Goal: Task Accomplishment & Management: Use online tool/utility

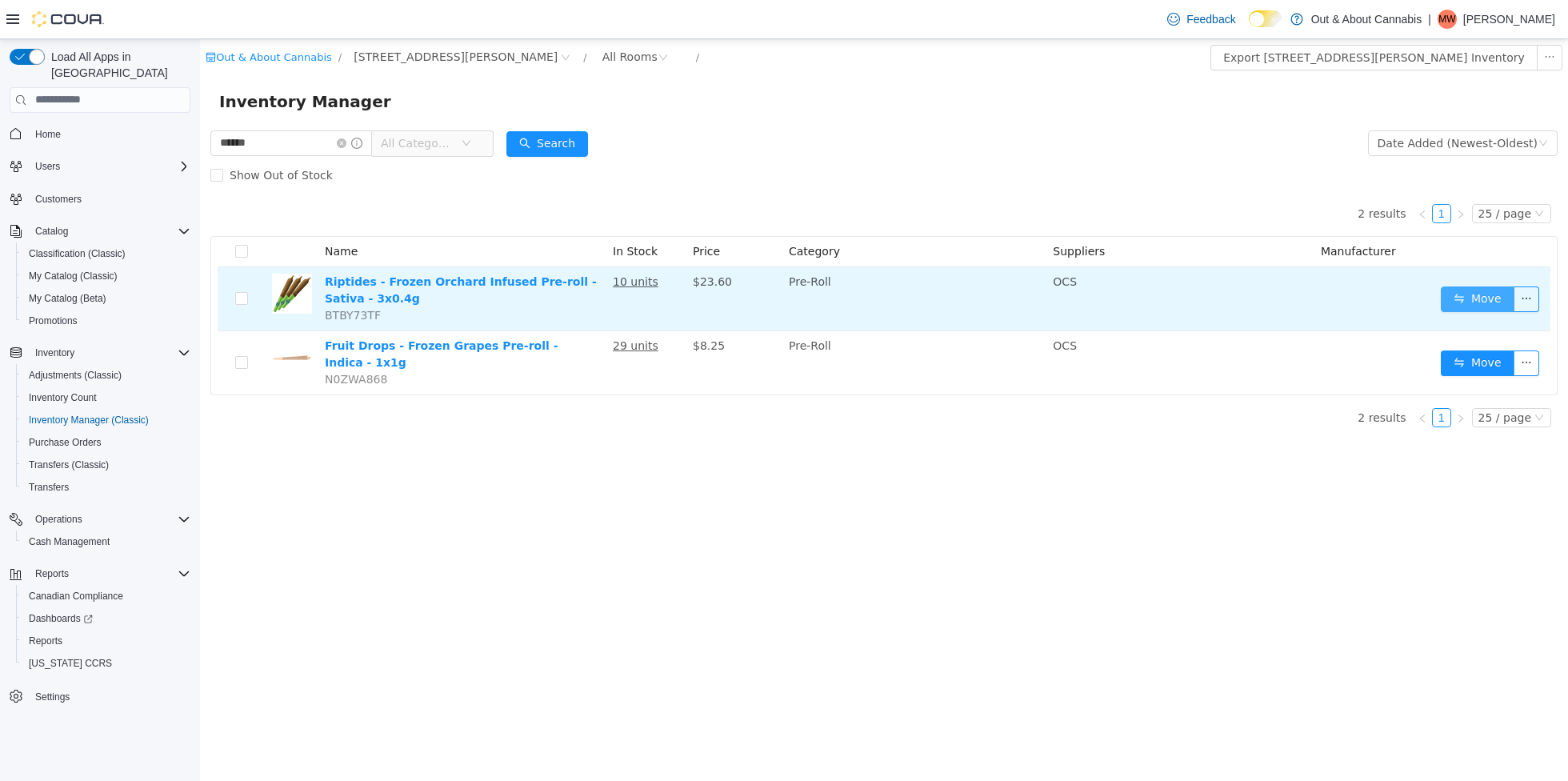
click at [1473, 295] on button "Move" at bounding box center [1477, 299] width 74 height 26
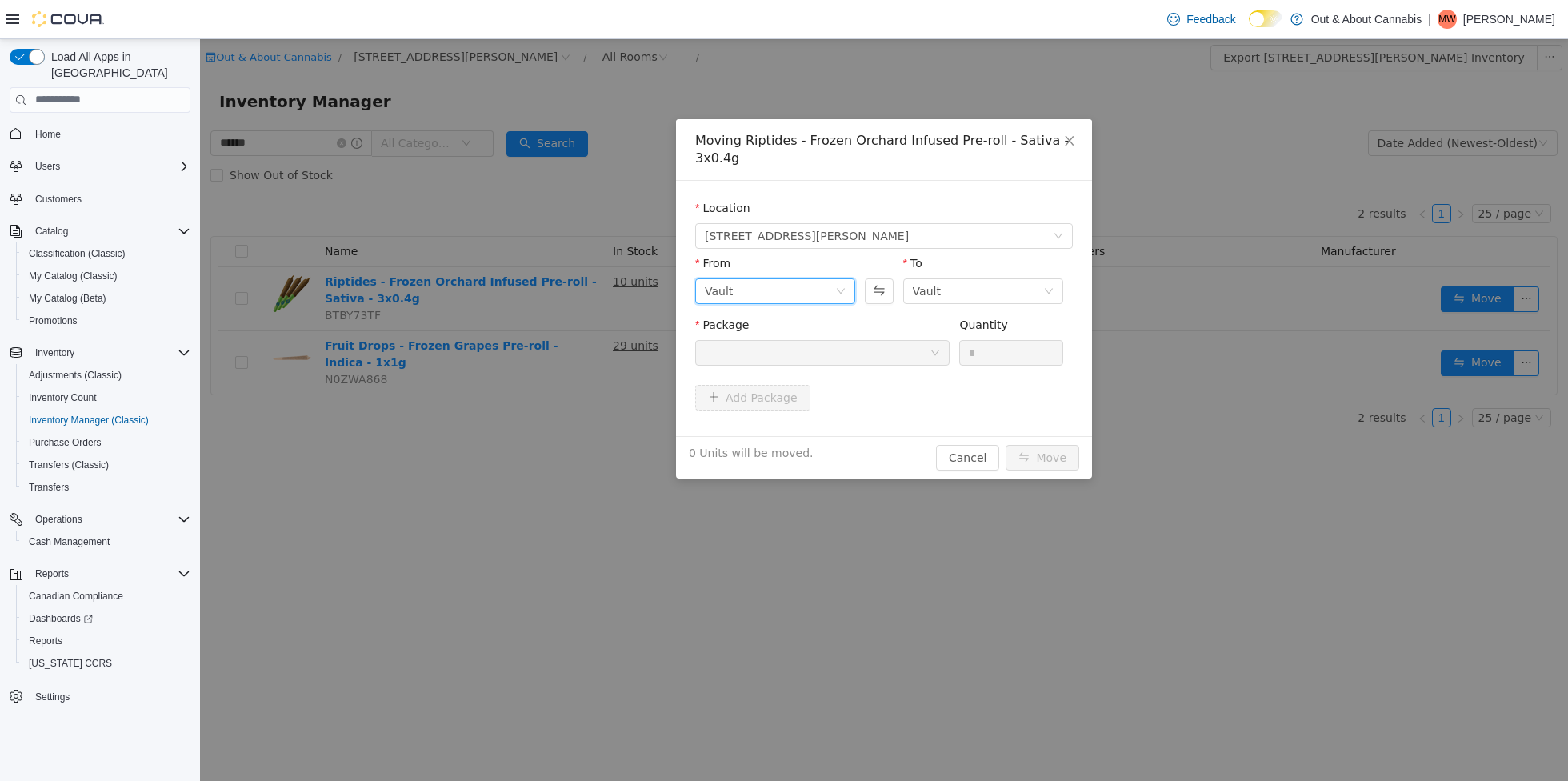
click at [793, 290] on div "Vault" at bounding box center [769, 290] width 130 height 24
click at [778, 377] on li "HB - customer requests" at bounding box center [775, 373] width 160 height 26
click at [868, 355] on div at bounding box center [817, 351] width 225 height 24
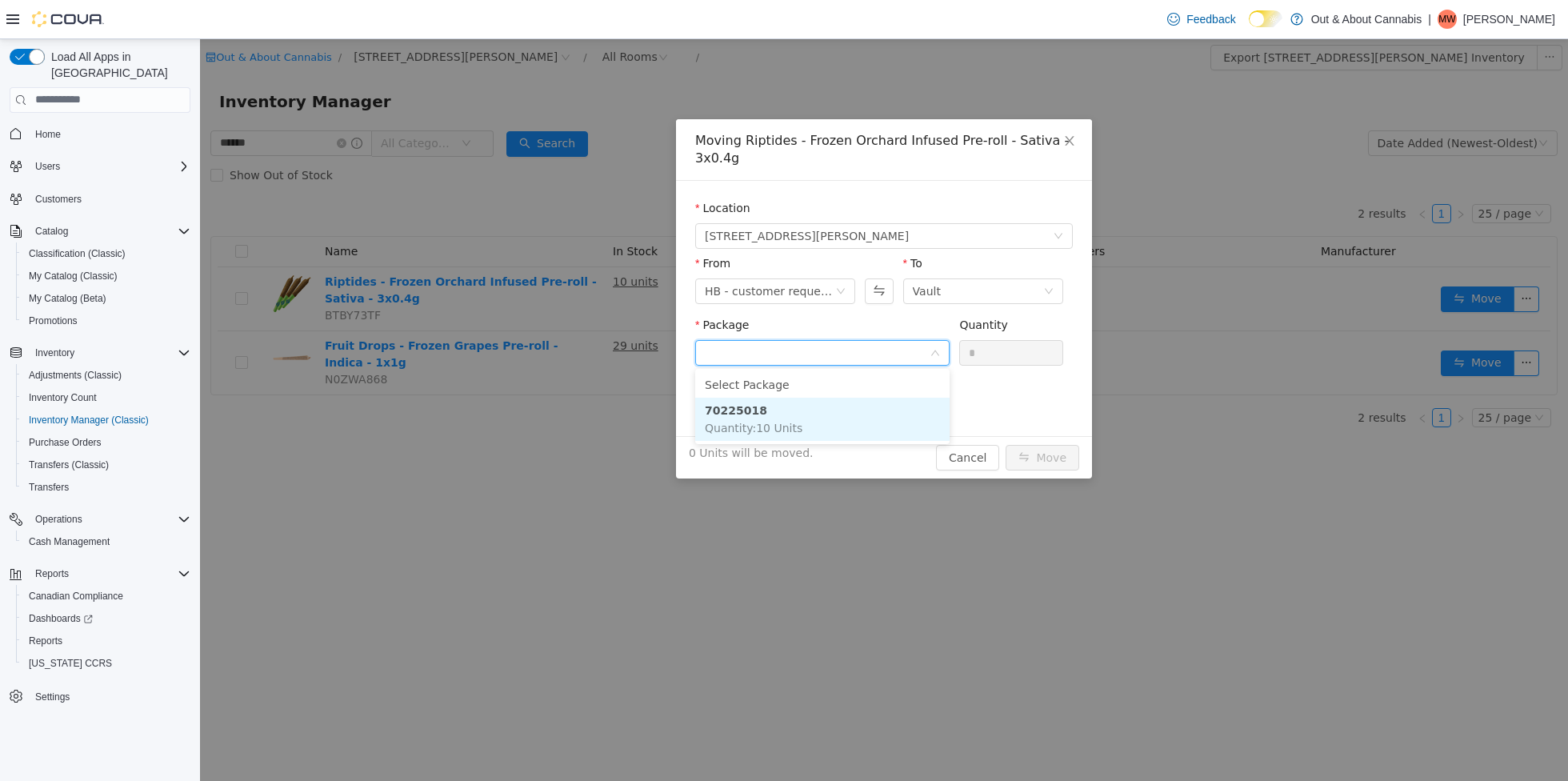
click at [793, 421] on span "Quantity : 10 Units" at bounding box center [753, 427] width 98 height 13
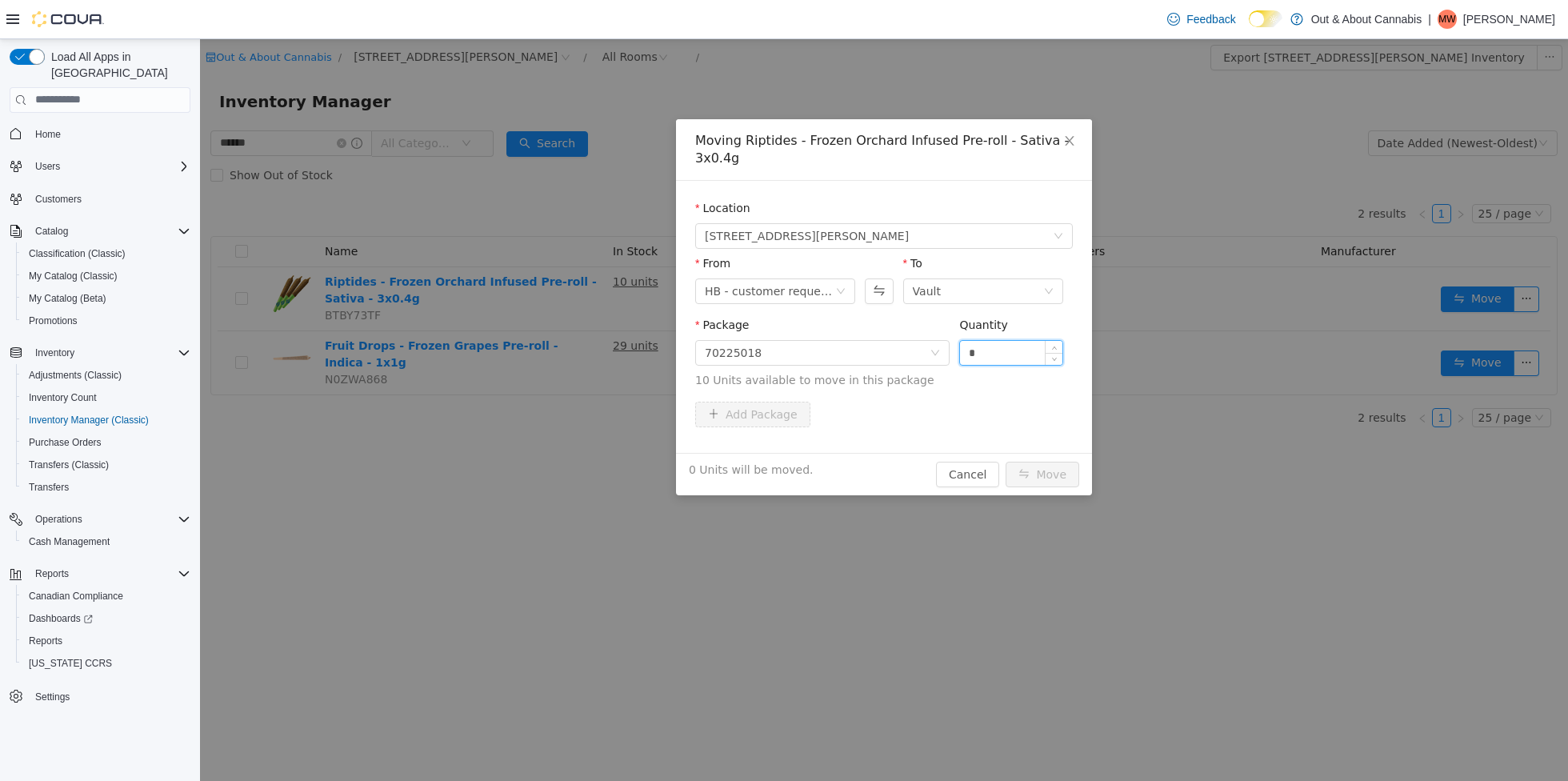
click at [1007, 354] on input "*" at bounding box center [1011, 351] width 102 height 24
type input "*"
click at [1071, 140] on icon "icon: close" at bounding box center [1070, 140] width 13 height 13
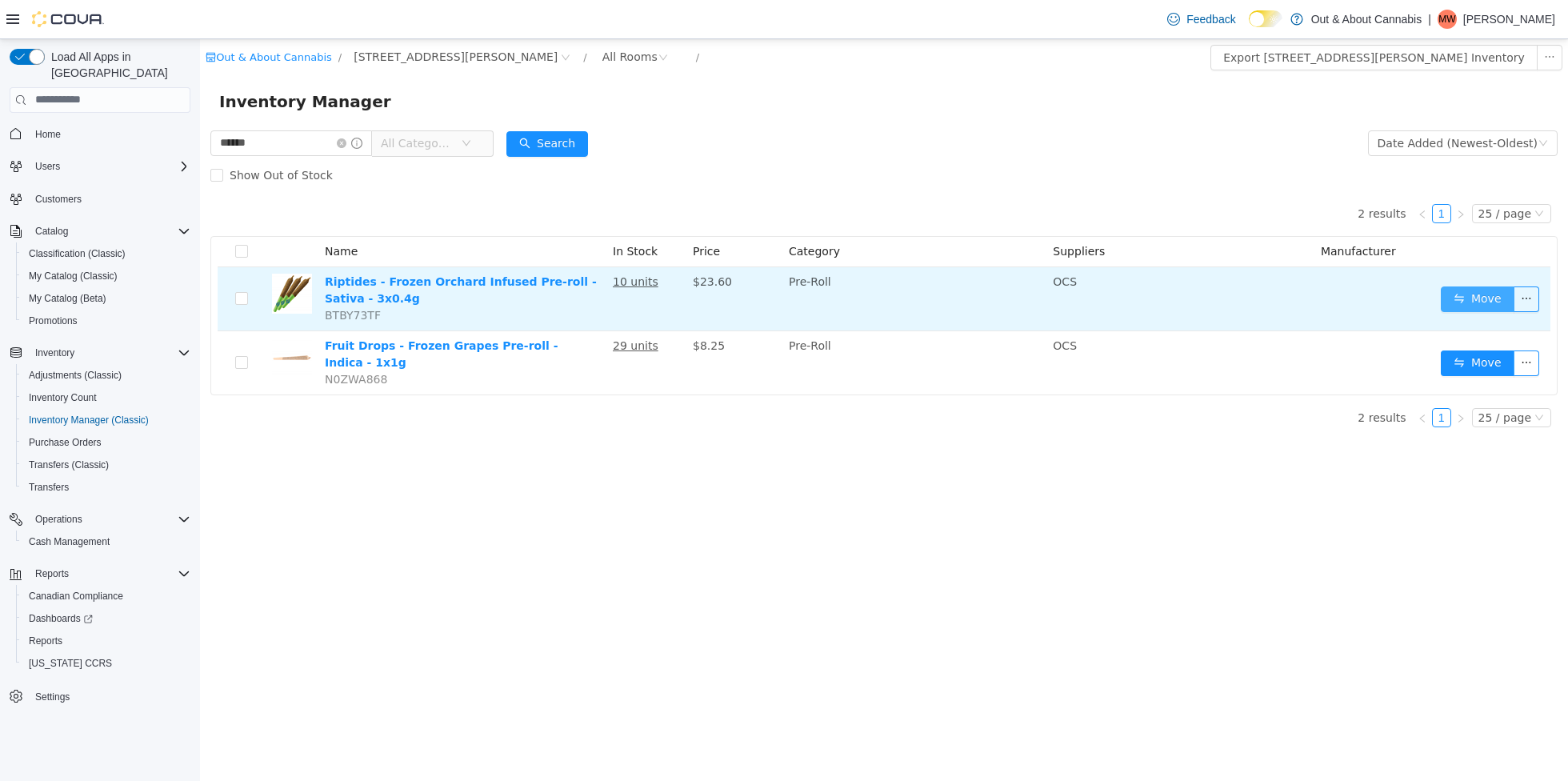
click at [1466, 299] on button "Move" at bounding box center [1477, 299] width 74 height 26
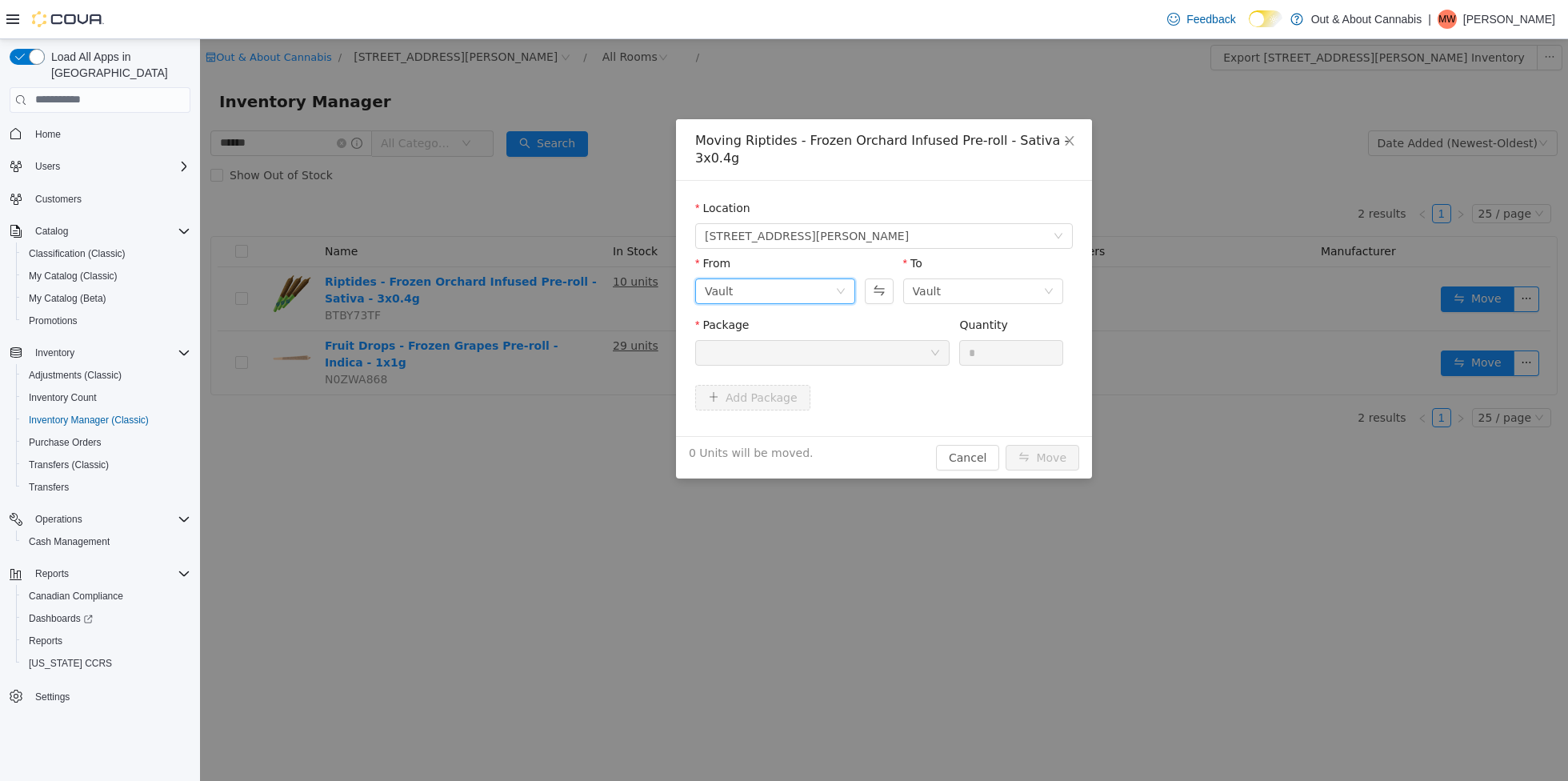
click at [795, 294] on div "Vault" at bounding box center [769, 290] width 130 height 24
click at [787, 376] on li "HB - customer requests" at bounding box center [775, 373] width 160 height 26
click at [869, 352] on div at bounding box center [817, 351] width 225 height 24
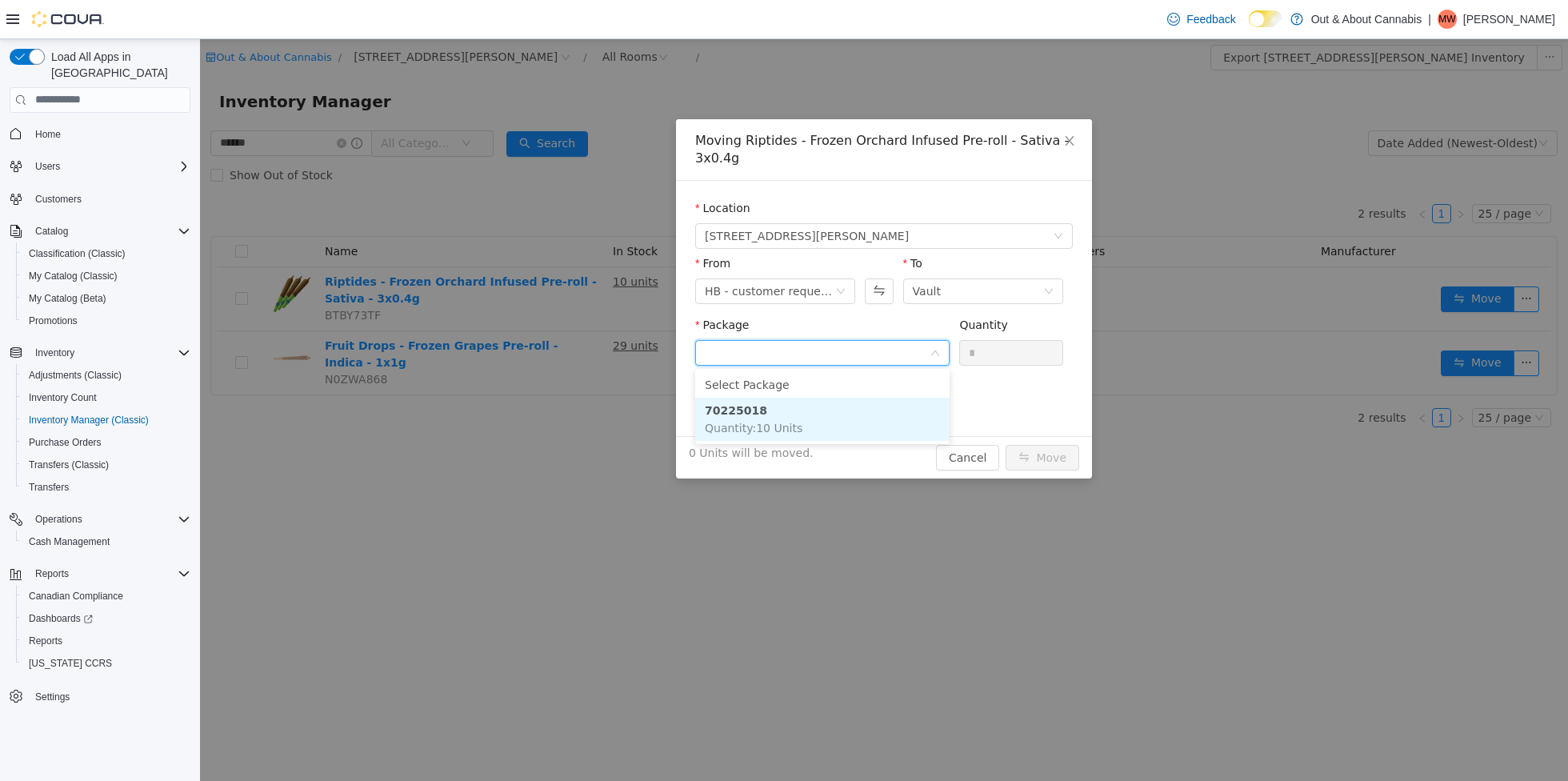
click at [822, 420] on li "70225018 Quantity : 10 Units" at bounding box center [822, 419] width 255 height 43
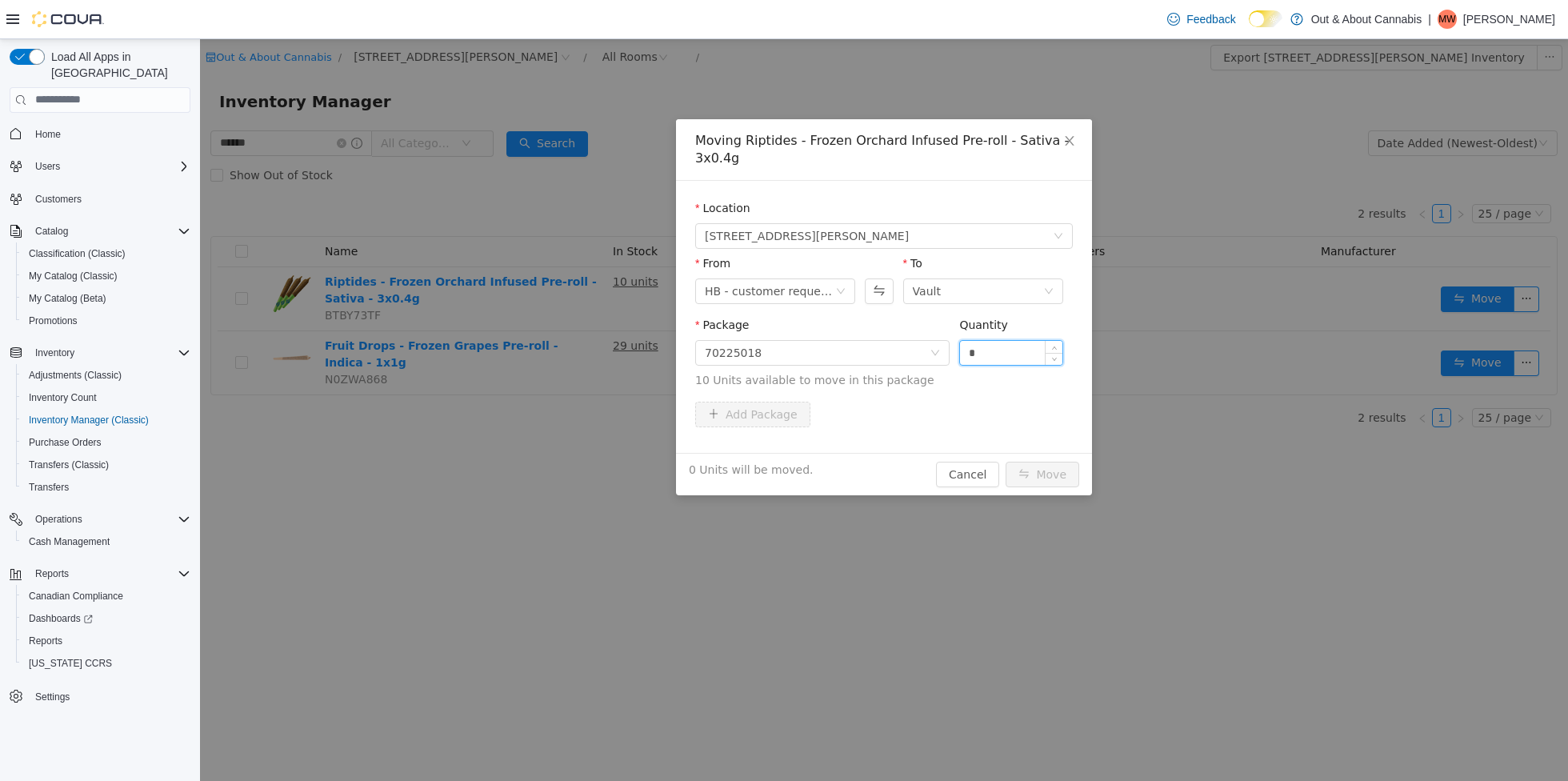
click at [1007, 350] on input "*" at bounding box center [1011, 351] width 102 height 24
type input "*"
click at [1044, 480] on button "Move" at bounding box center [1043, 473] width 74 height 26
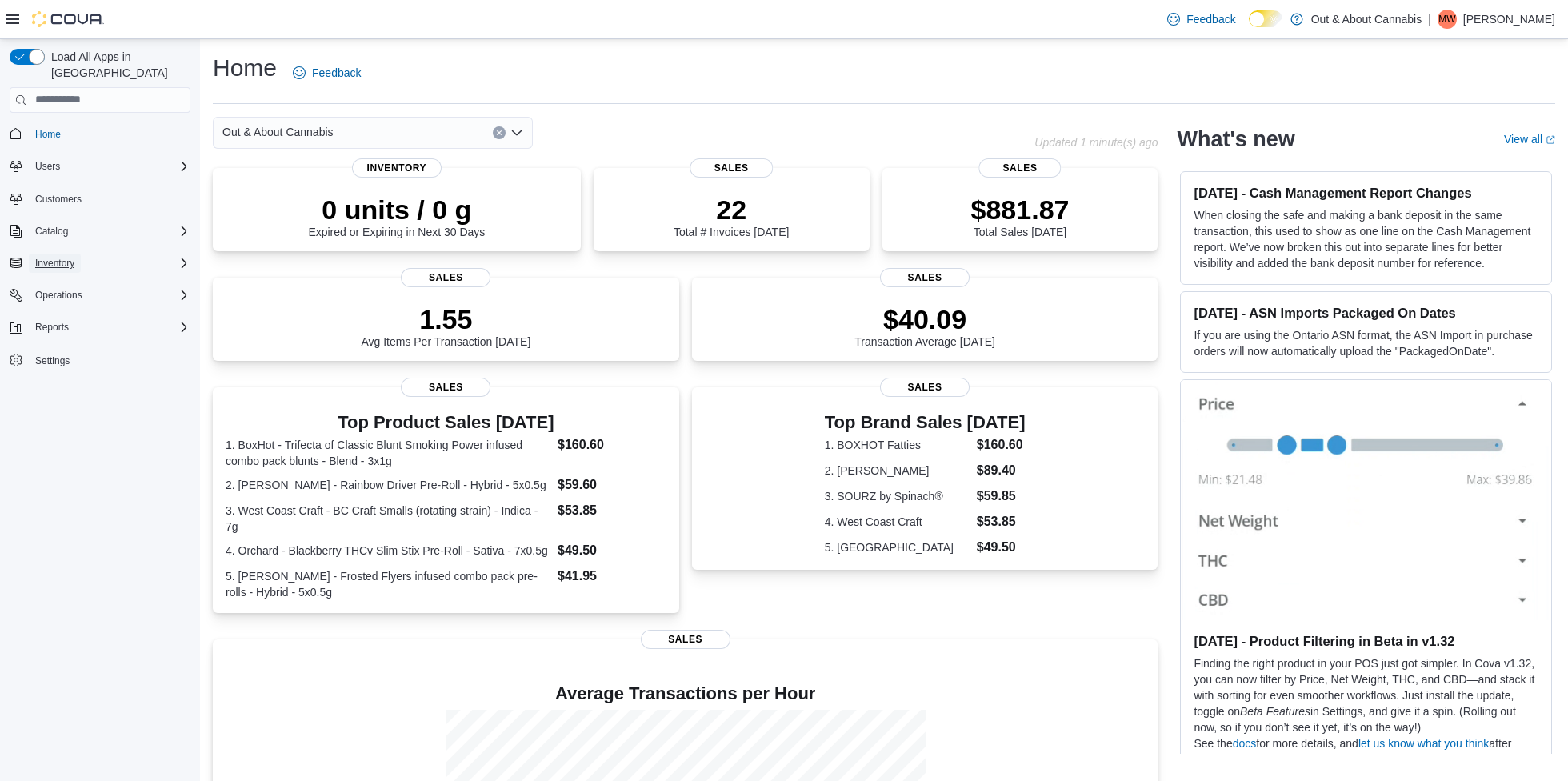
click at [48, 256] on span "Inventory" at bounding box center [55, 263] width 39 height 13
click at [100, 324] on span "Inventory Manager (Classic)" at bounding box center [89, 330] width 120 height 13
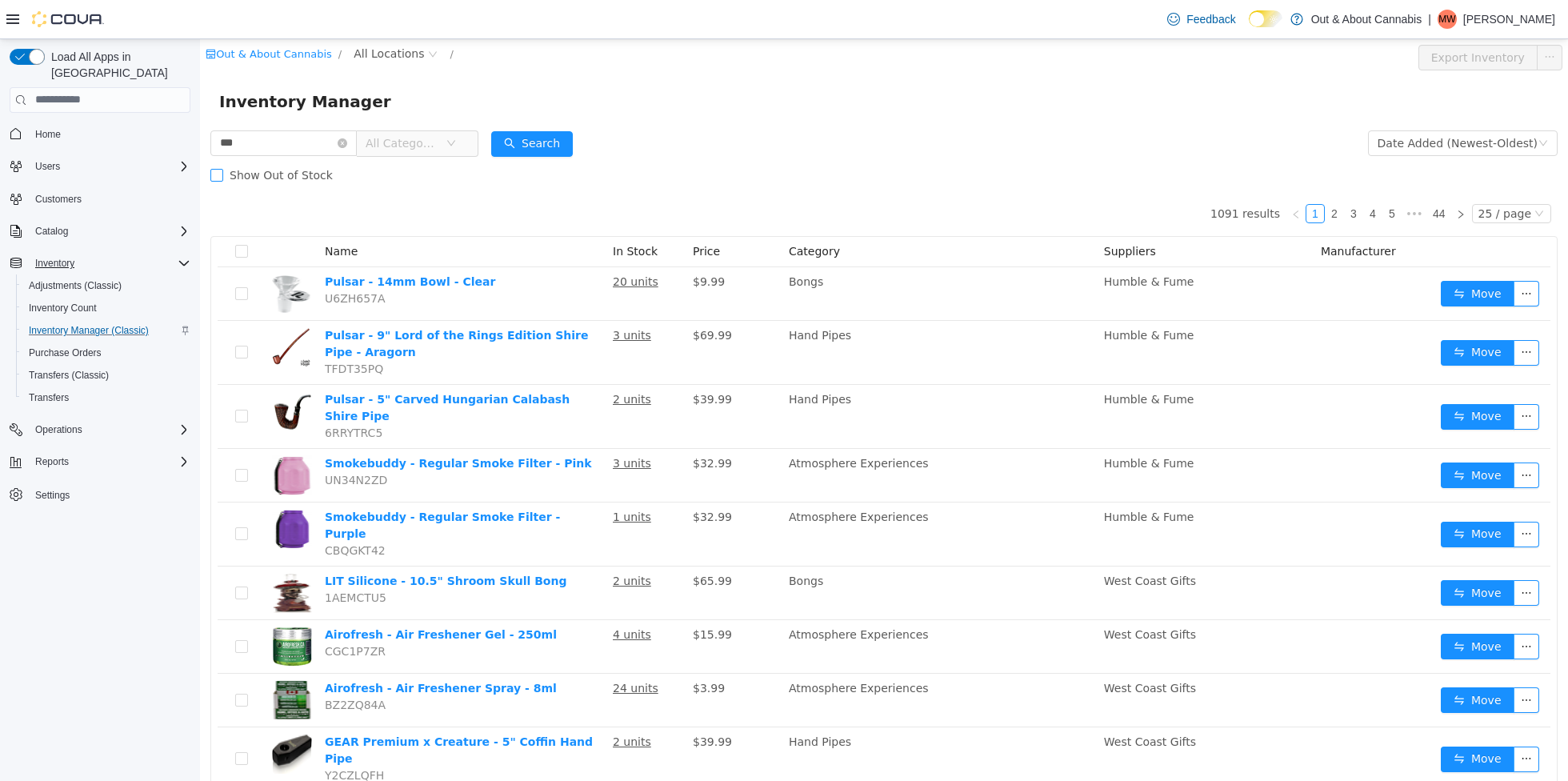
type input "*******"
click at [546, 143] on button "Search" at bounding box center [532, 143] width 82 height 26
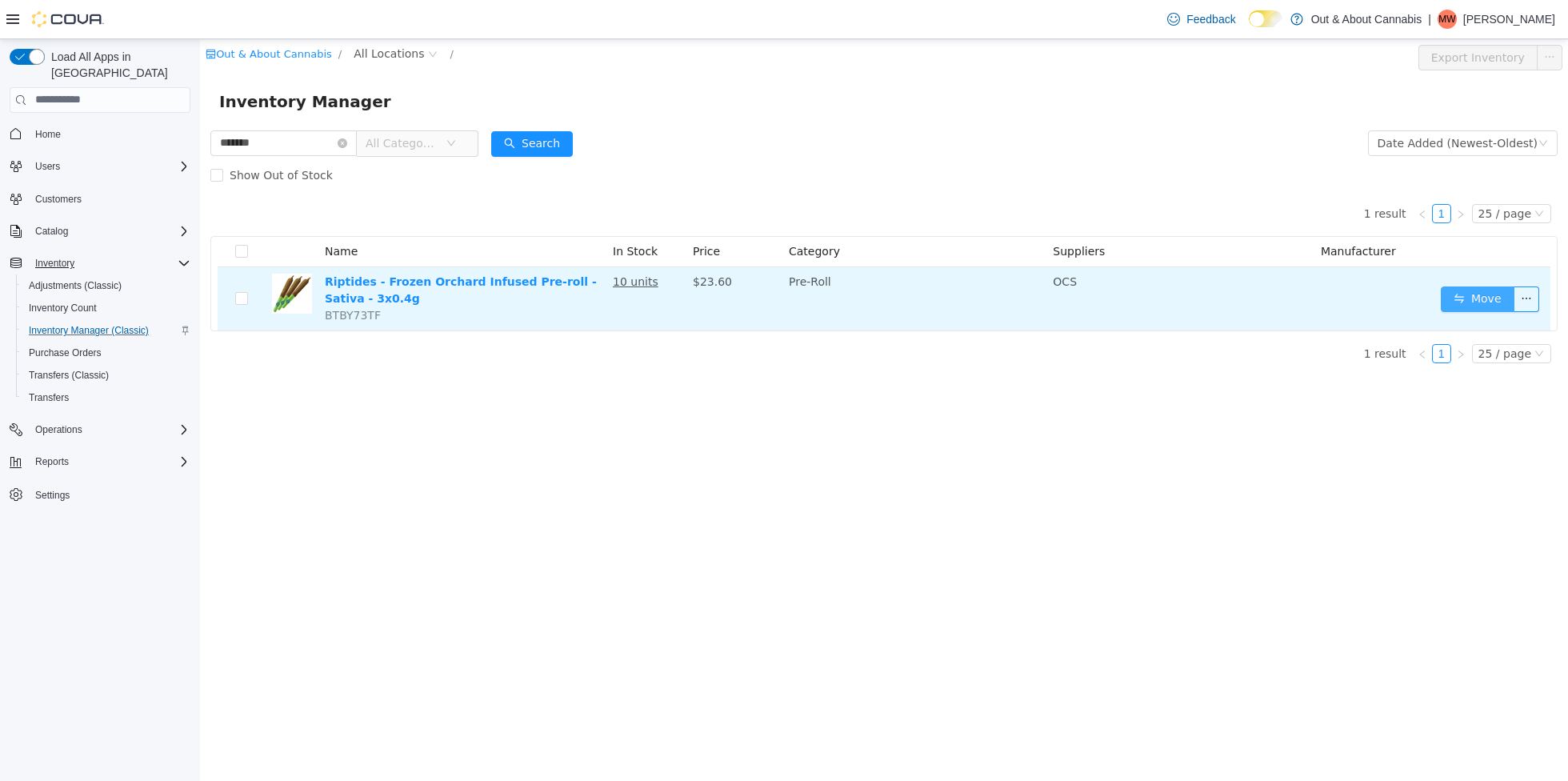
click at [1488, 297] on button "Move" at bounding box center [1477, 299] width 74 height 26
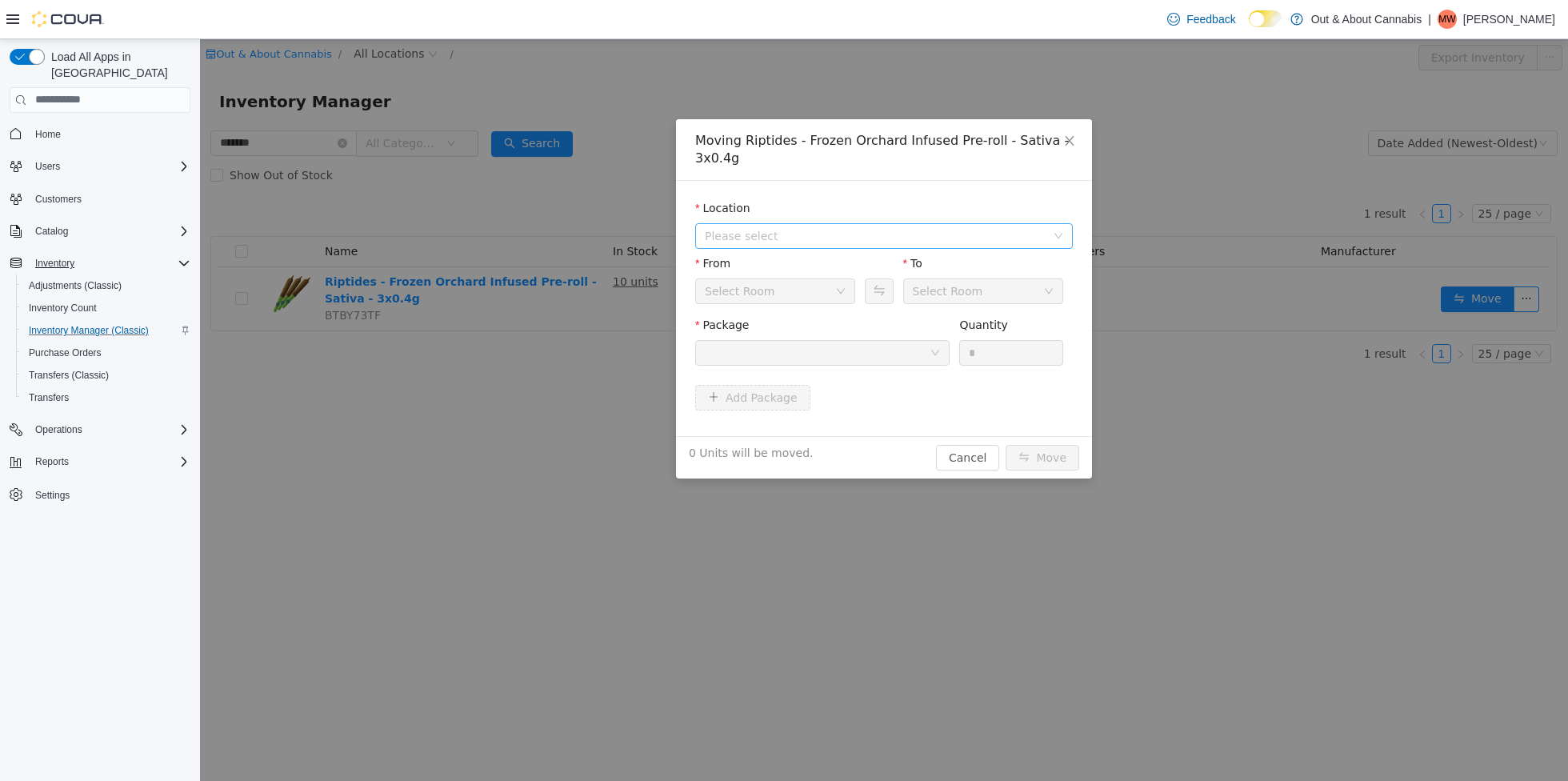
click at [978, 235] on span "Please select" at bounding box center [875, 235] width 341 height 16
click at [878, 293] on span "[STREET_ADDRESS][PERSON_NAME]" at bounding box center [838, 292] width 204 height 13
click at [798, 292] on div "Vault" at bounding box center [769, 290] width 130 height 24
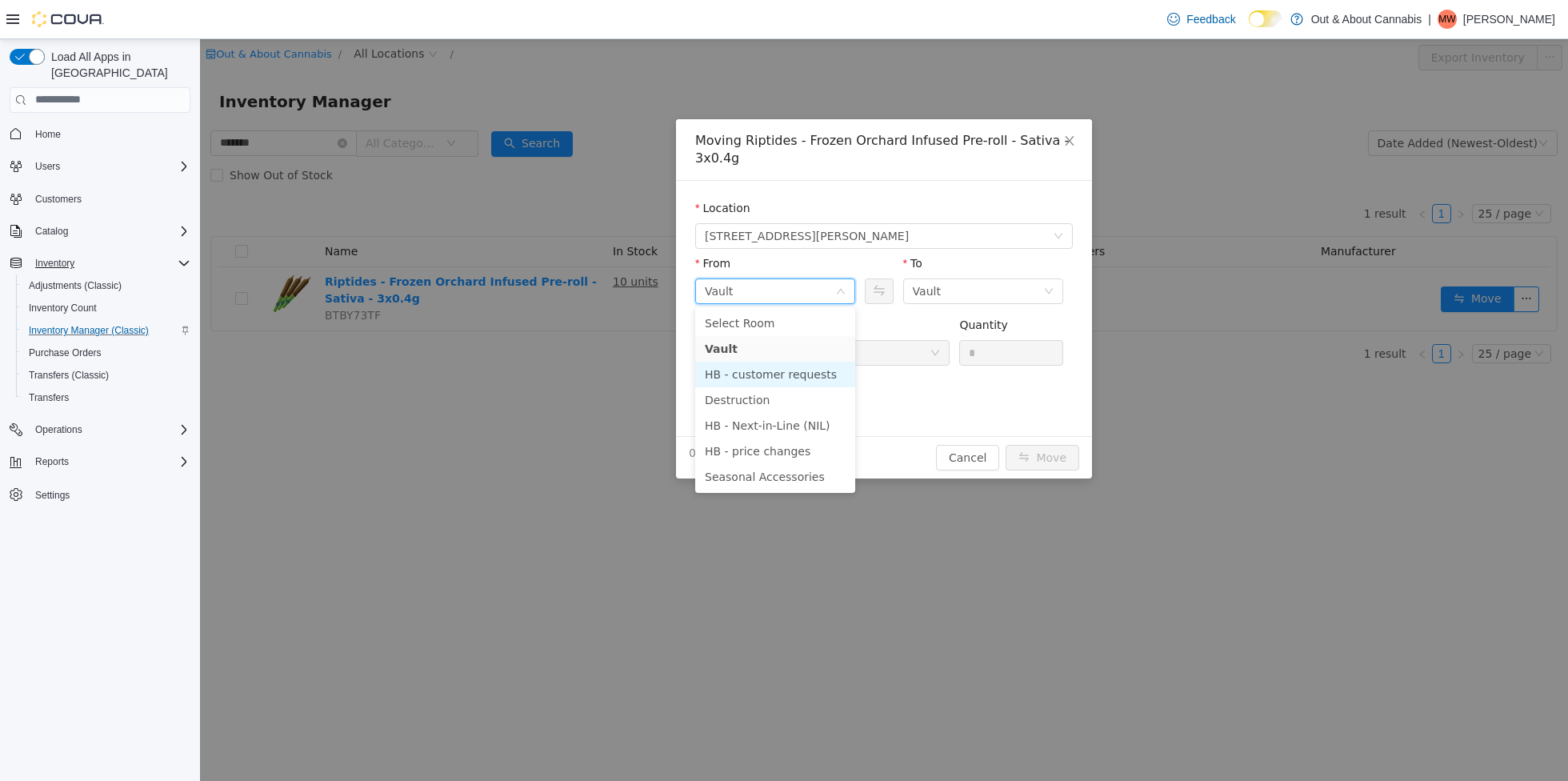
click at [784, 374] on li "HB - customer requests" at bounding box center [775, 373] width 160 height 26
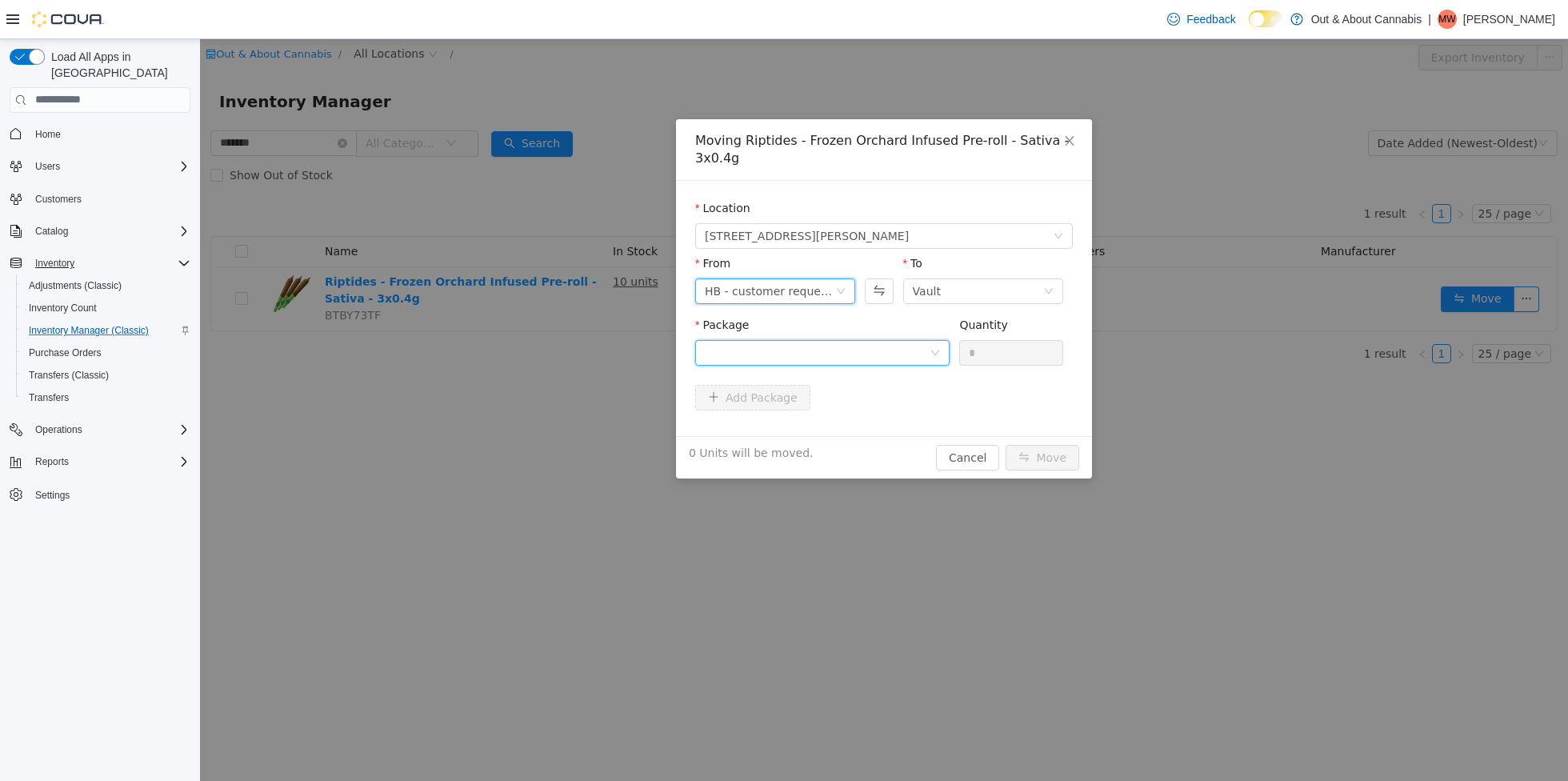
click at [838, 351] on div at bounding box center [817, 351] width 225 height 24
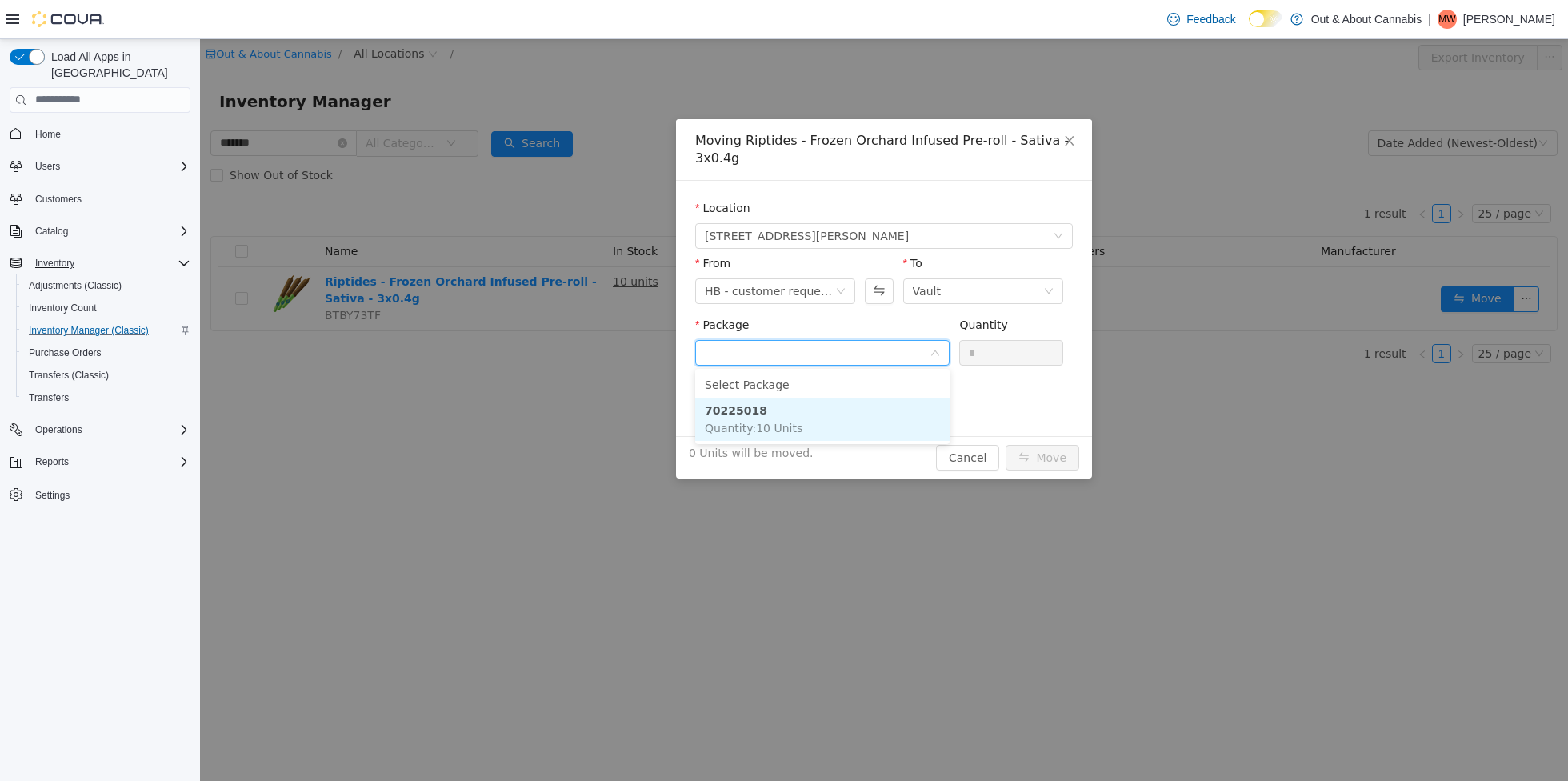
click at [808, 415] on li "70225018 Quantity : 10 Units" at bounding box center [822, 419] width 255 height 43
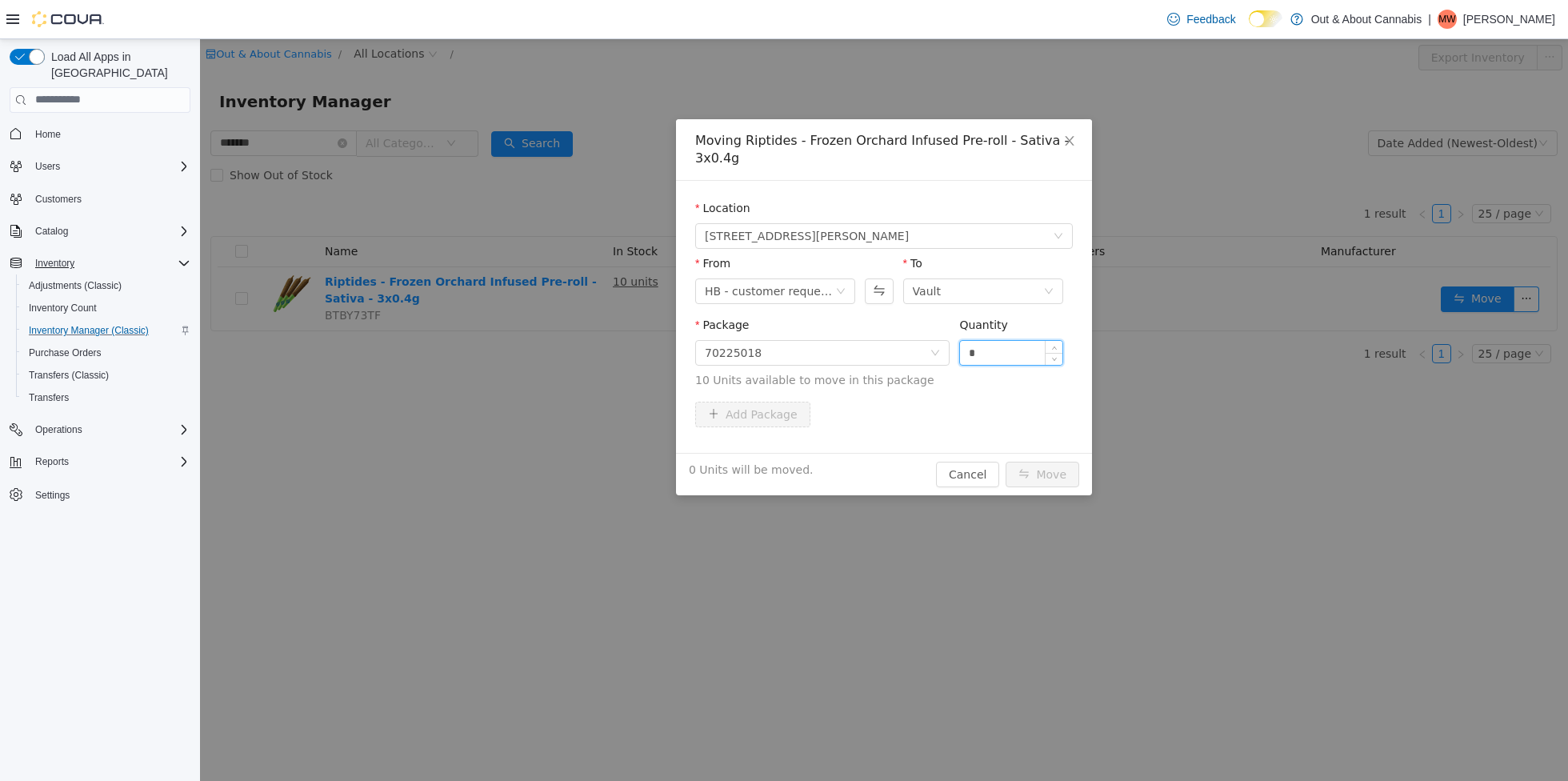
click at [1027, 352] on input "*" at bounding box center [1011, 351] width 102 height 24
type input "*"
click at [1043, 477] on button "Move" at bounding box center [1043, 473] width 74 height 26
